Goal: Navigation & Orientation: Find specific page/section

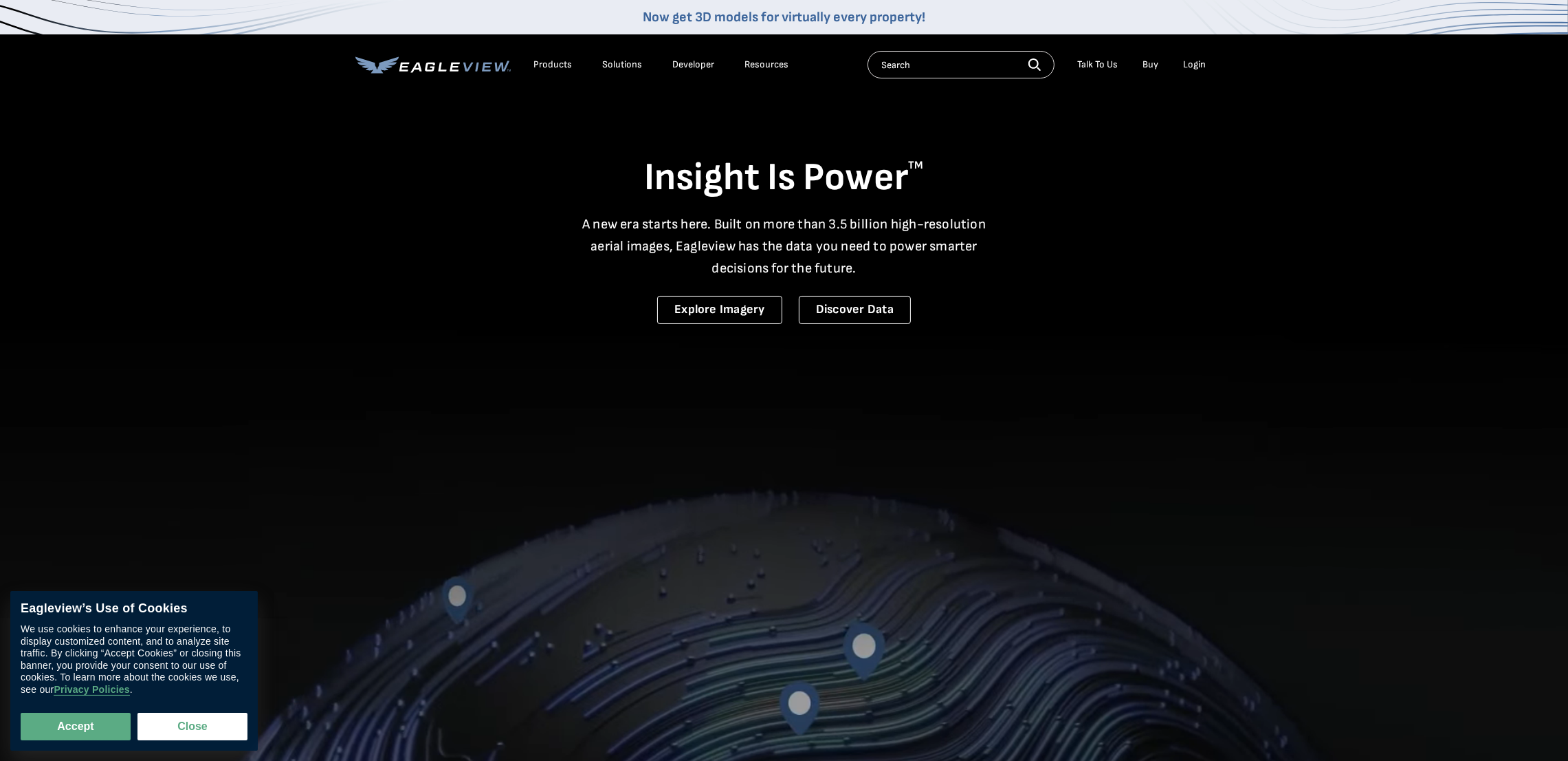
click at [613, 62] on div "Solutions" at bounding box center [623, 65] width 40 height 12
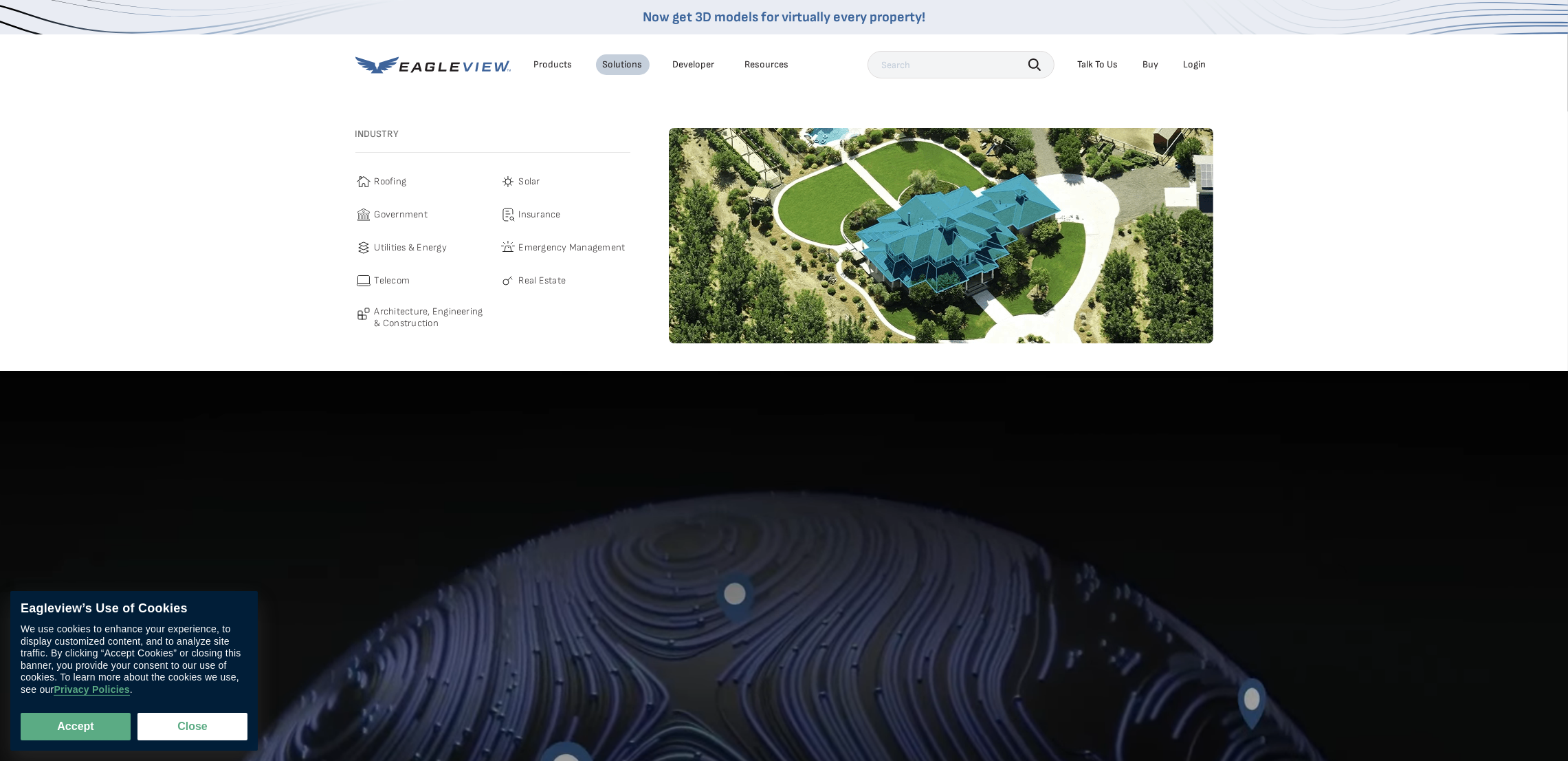
click at [373, 182] on link "Roofing" at bounding box center [420, 182] width 131 height 17
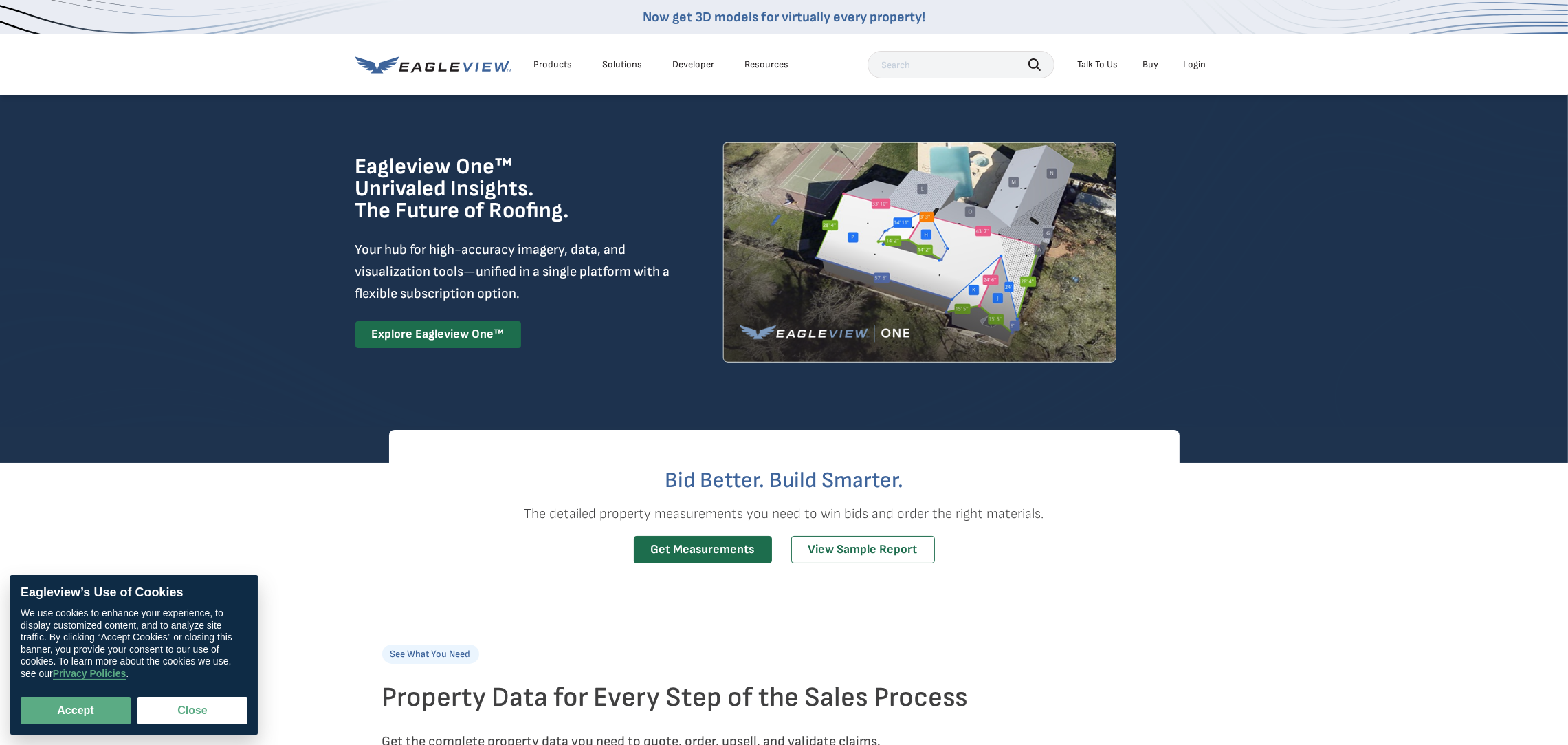
click at [703, 66] on link "Developer" at bounding box center [693, 65] width 42 height 12
click at [550, 62] on div "Products" at bounding box center [553, 65] width 38 height 12
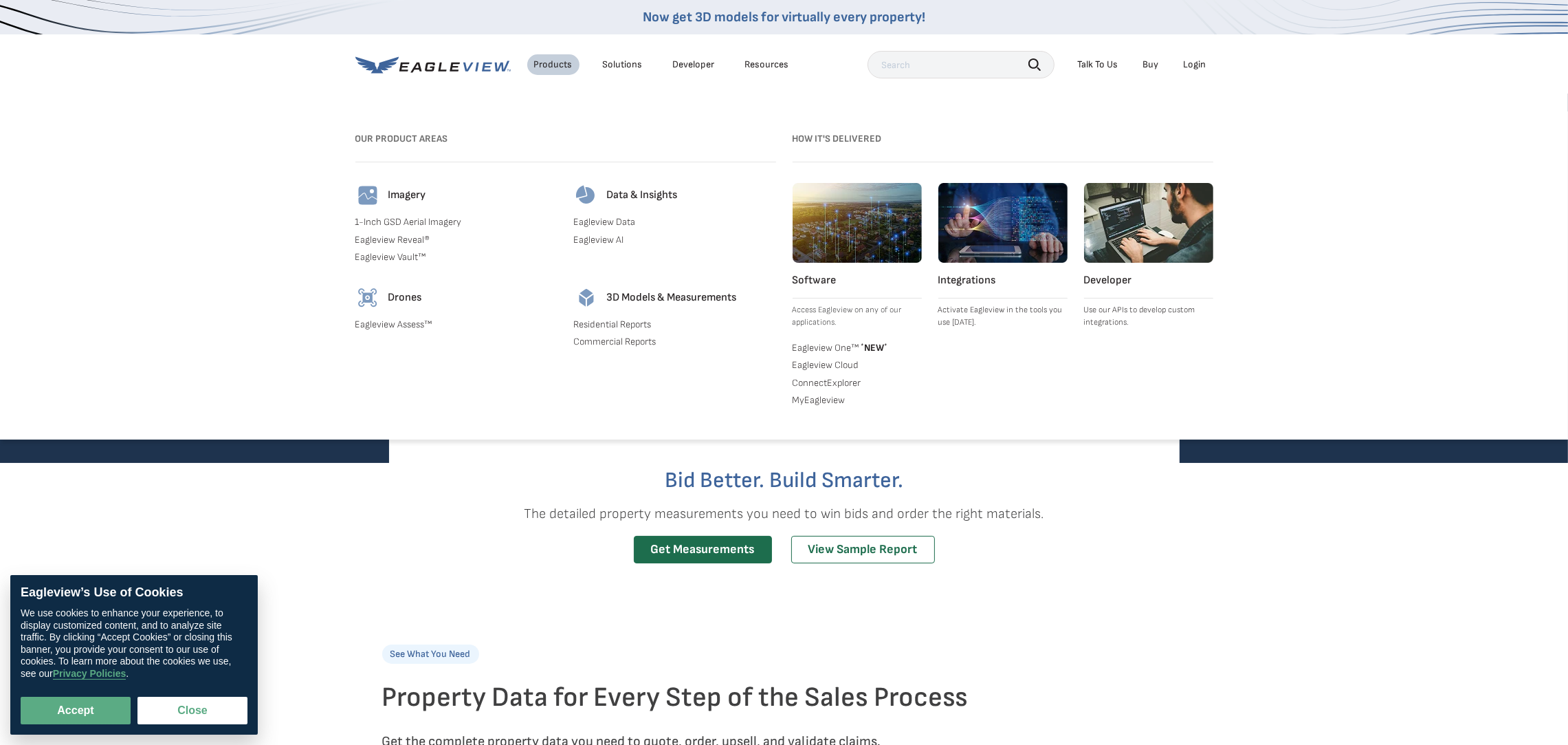
click at [1029, 235] on img at bounding box center [1003, 222] width 129 height 79
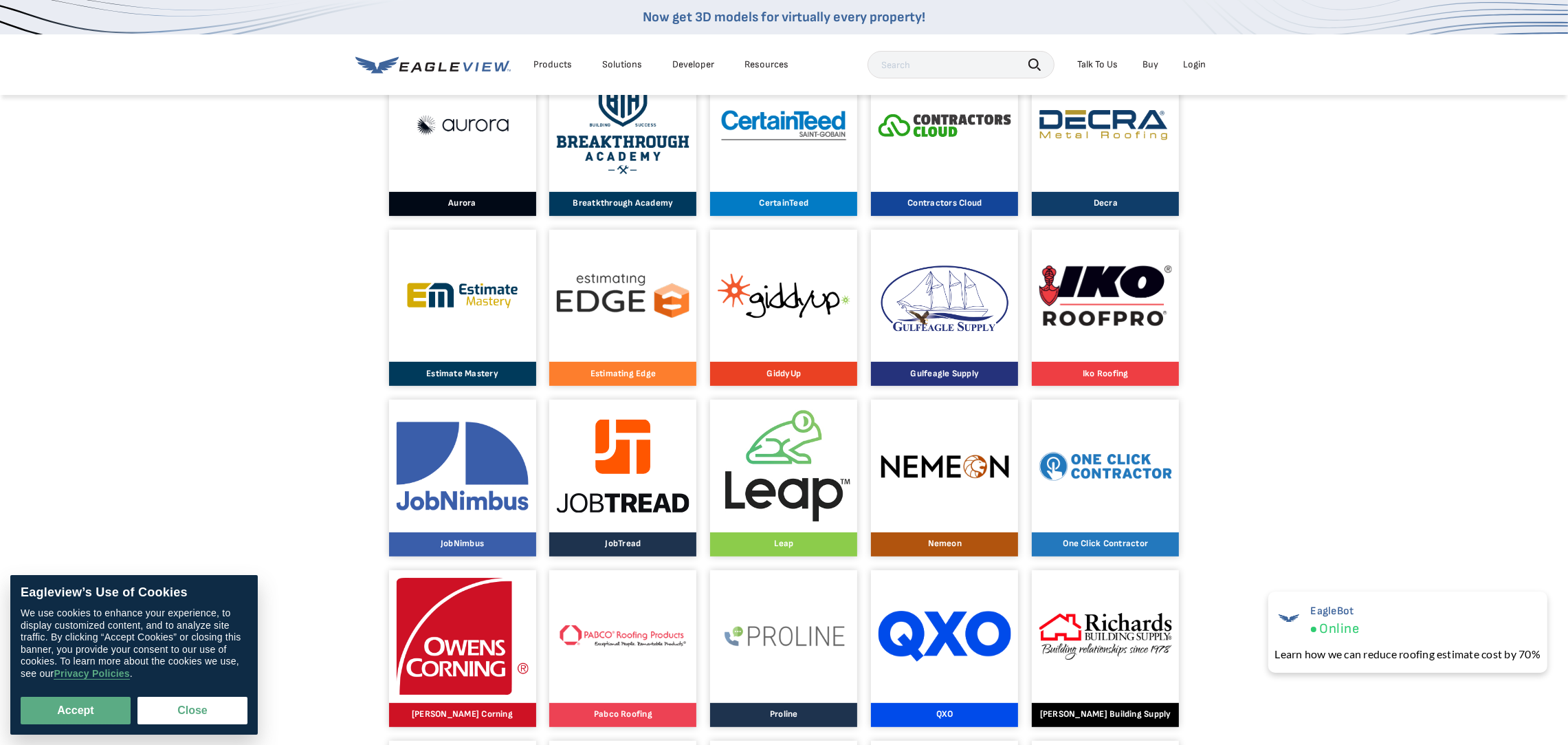
scroll to position [618, 0]
